Goal: Entertainment & Leisure: Consume media (video, audio)

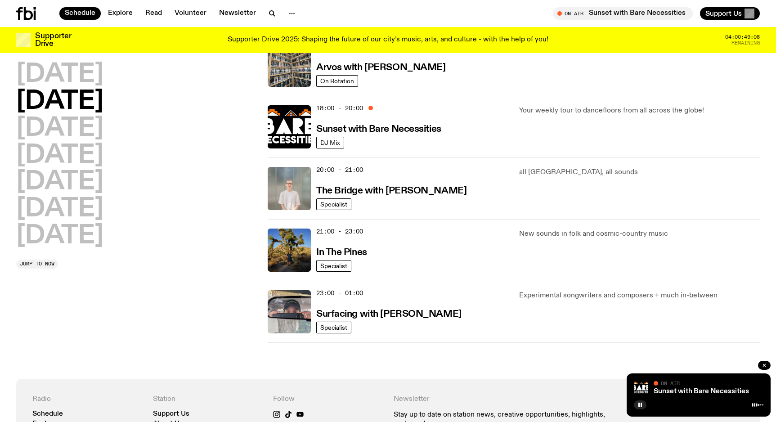
scroll to position [355, 0]
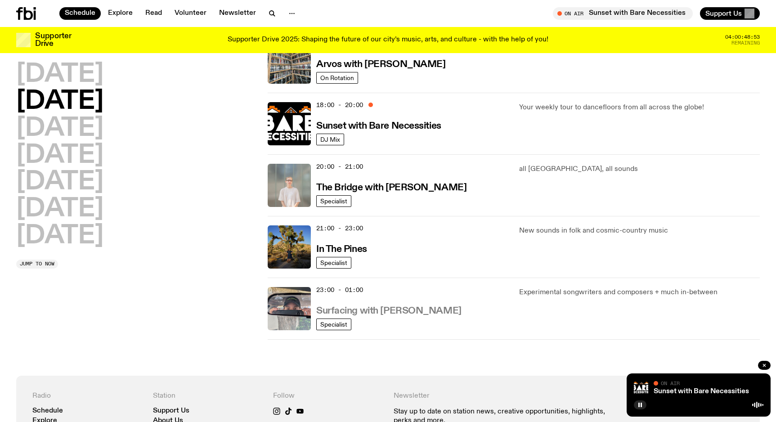
click at [413, 312] on h3 "Surfacing with [PERSON_NAME]" at bounding box center [388, 310] width 145 height 9
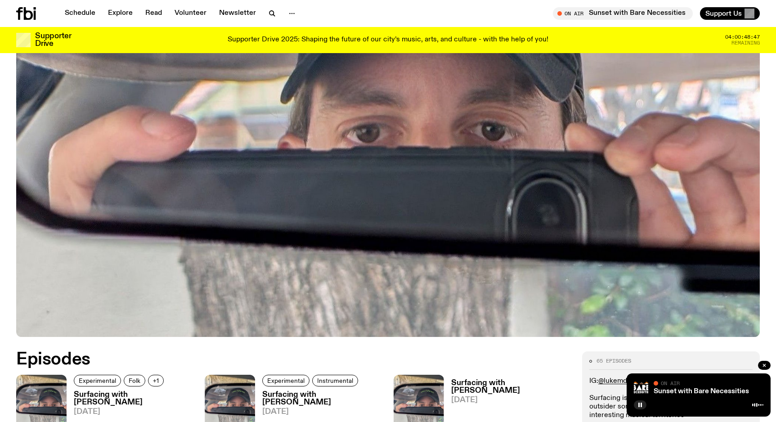
scroll to position [402, 0]
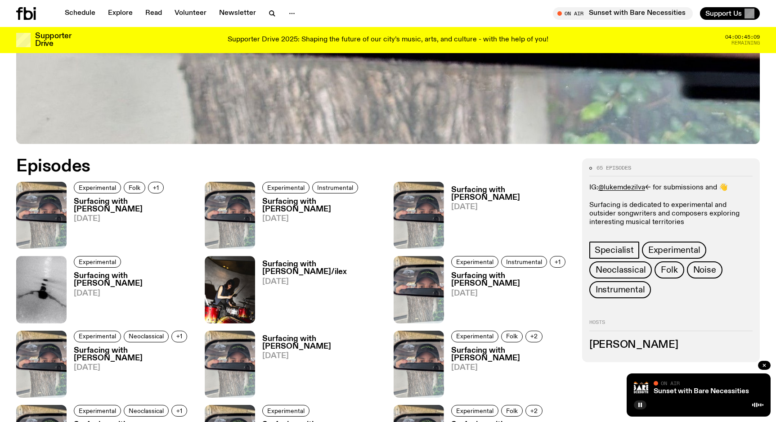
click at [305, 202] on h3 "Surfacing with [PERSON_NAME]" at bounding box center [322, 205] width 120 height 15
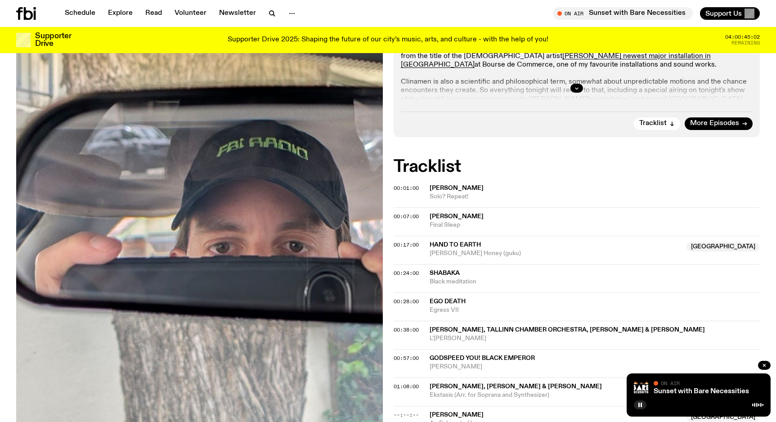
scroll to position [185, 0]
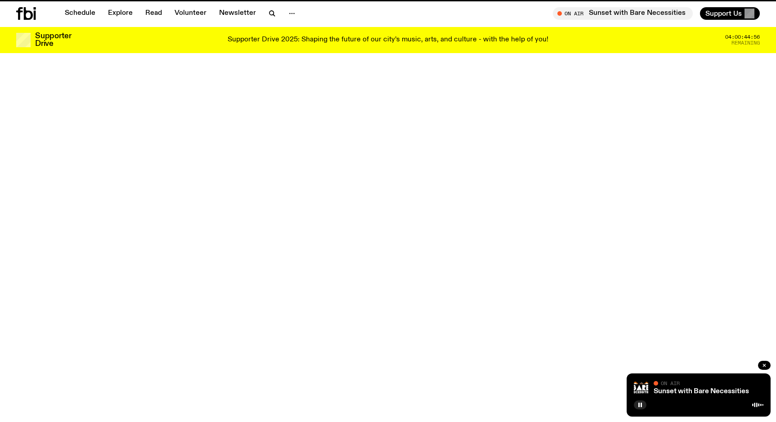
scroll to position [402, 0]
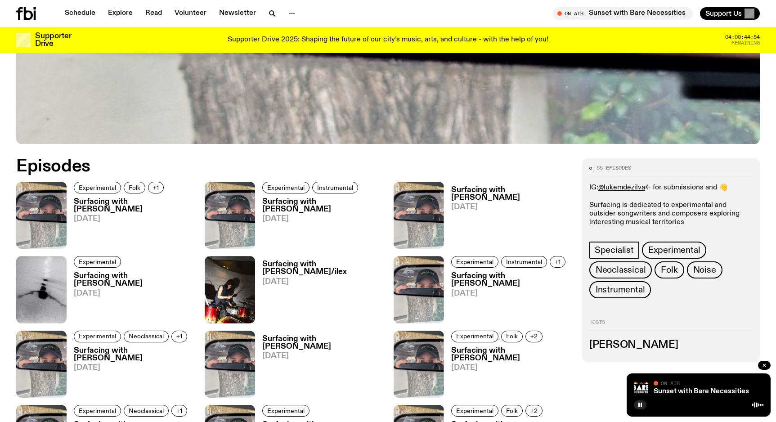
click at [121, 200] on h3 "Surfacing with [PERSON_NAME]" at bounding box center [134, 205] width 120 height 15
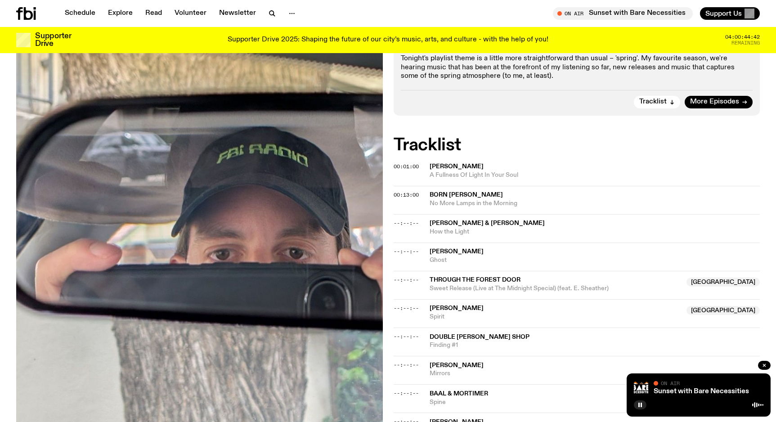
scroll to position [224, 0]
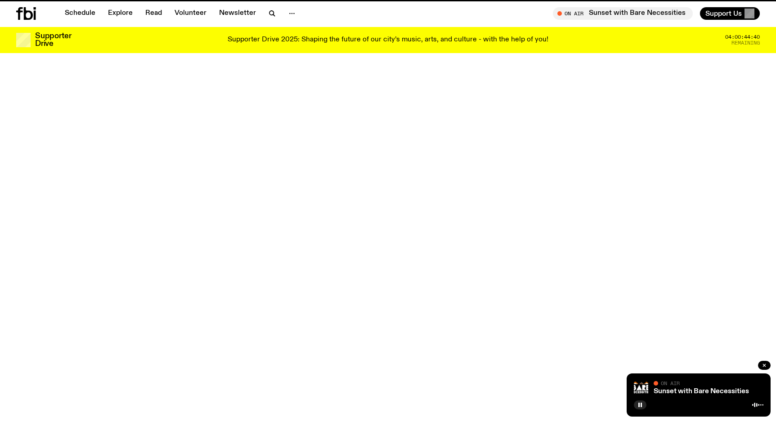
scroll to position [402, 0]
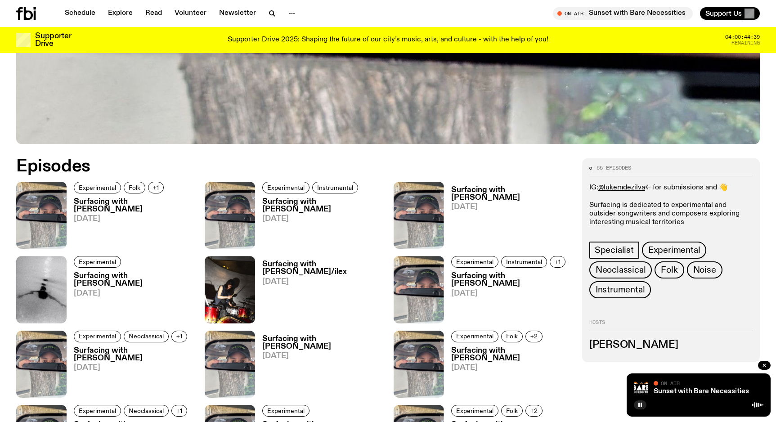
click at [332, 198] on h3 "Surfacing with [PERSON_NAME]" at bounding box center [322, 205] width 120 height 15
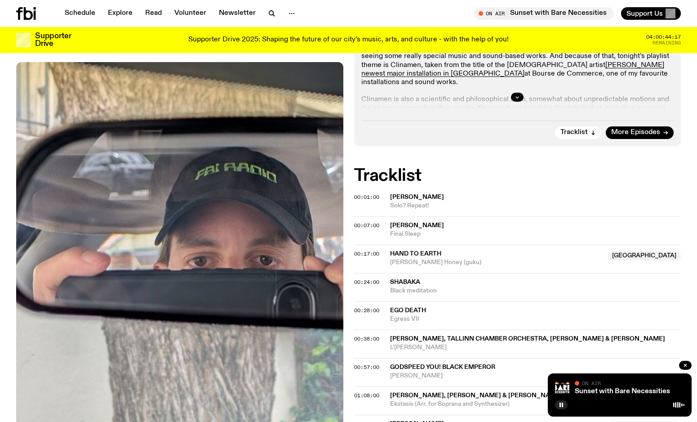
scroll to position [164, 0]
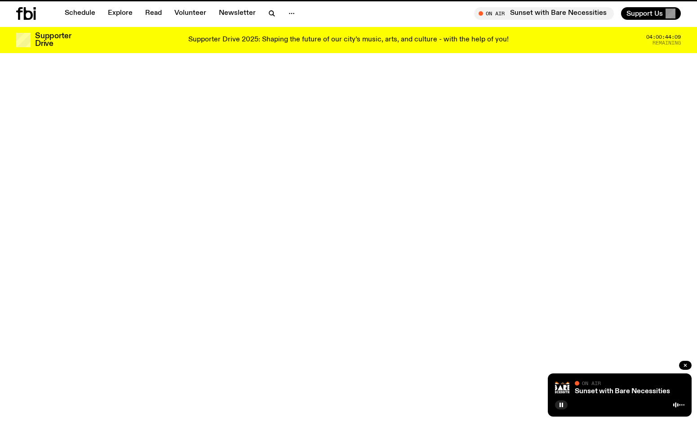
scroll to position [402, 0]
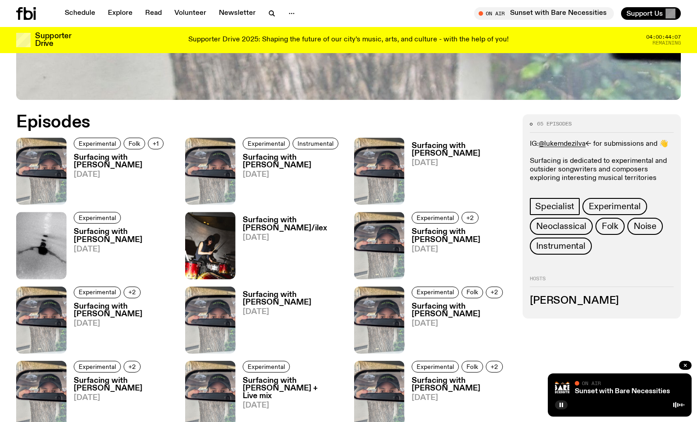
click at [125, 156] on h3 "Surfacing with [PERSON_NAME]" at bounding box center [124, 161] width 101 height 15
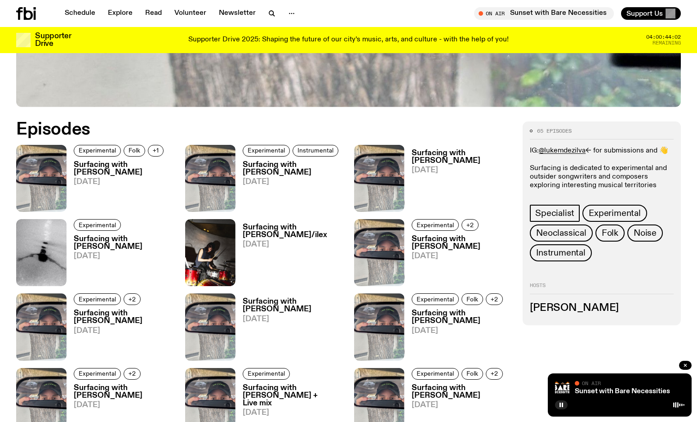
scroll to position [395, 0]
click at [252, 164] on h3 "Surfacing with [PERSON_NAME]" at bounding box center [293, 168] width 101 height 15
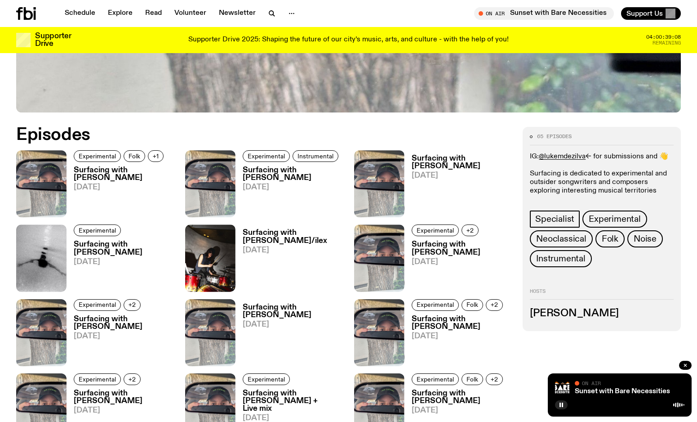
scroll to position [388, 0]
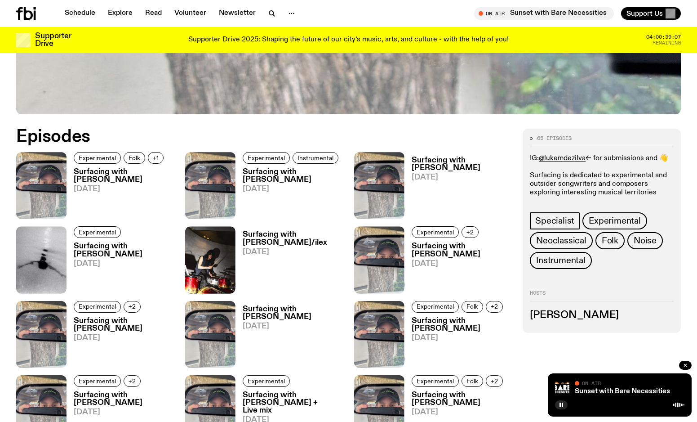
click at [88, 179] on h3 "Surfacing with [PERSON_NAME]" at bounding box center [124, 175] width 101 height 15
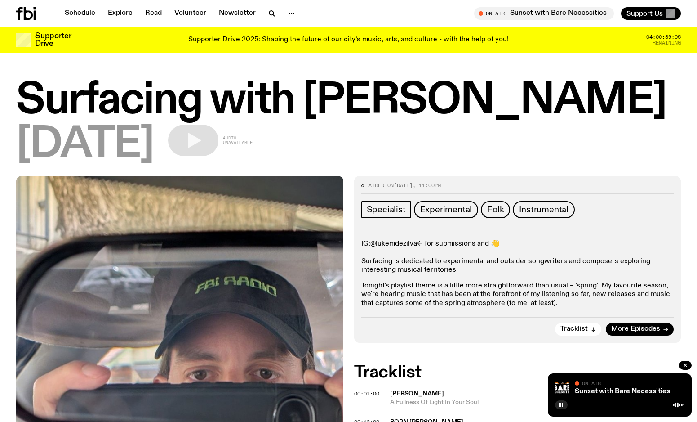
scroll to position [137, 0]
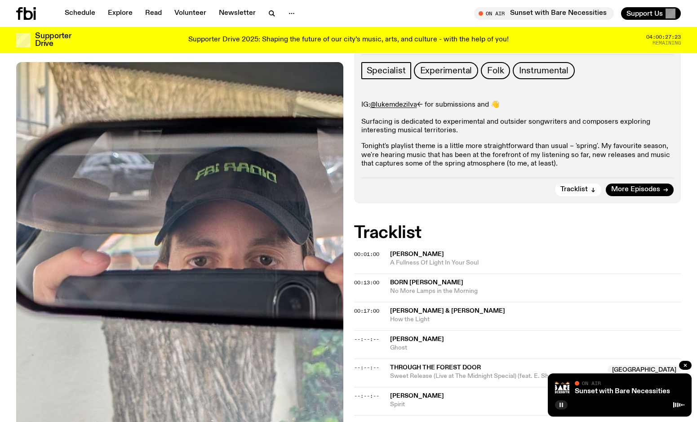
click at [563, 404] on icon "button" at bounding box center [561, 404] width 5 height 5
